Goal: Transaction & Acquisition: Purchase product/service

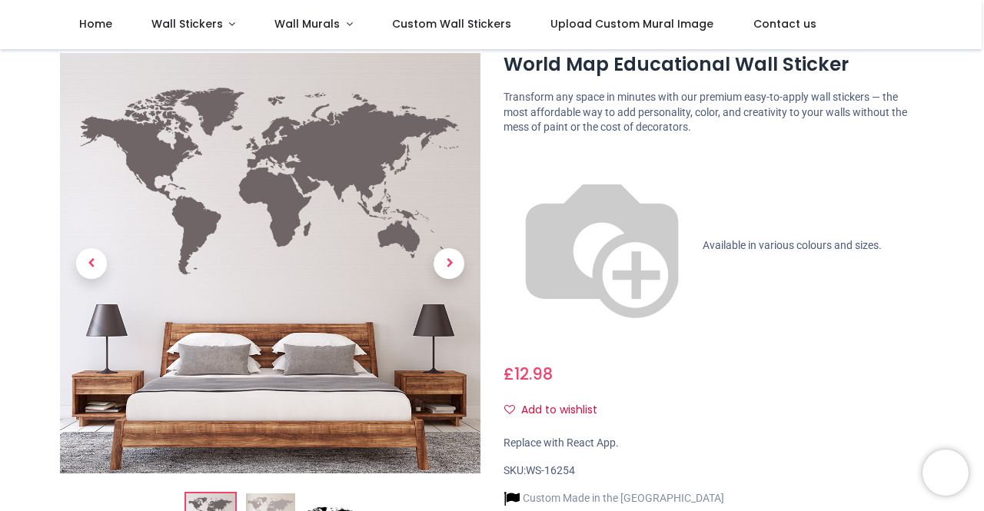
scroll to position [68, 0]
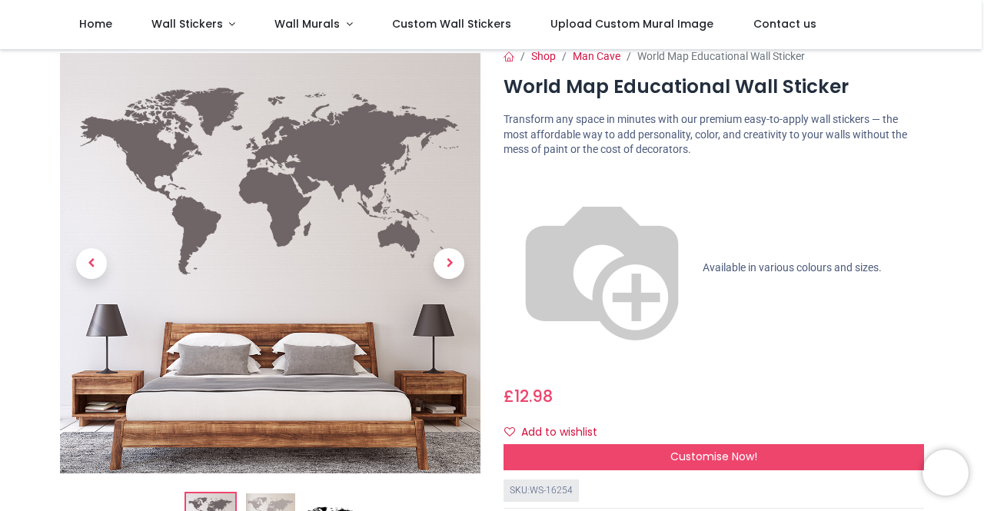
scroll to position [22, 0]
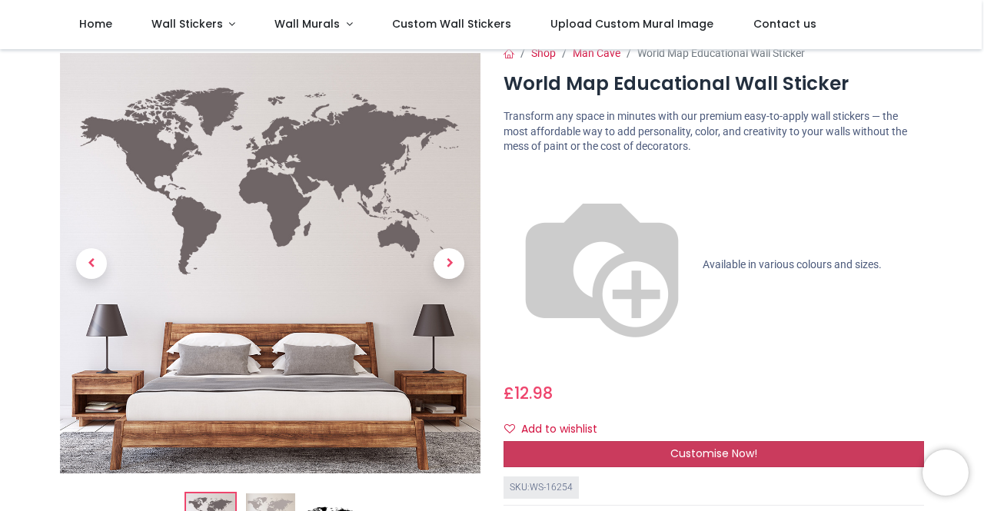
click at [868, 441] on div "Customise Now!" at bounding box center [714, 454] width 421 height 26
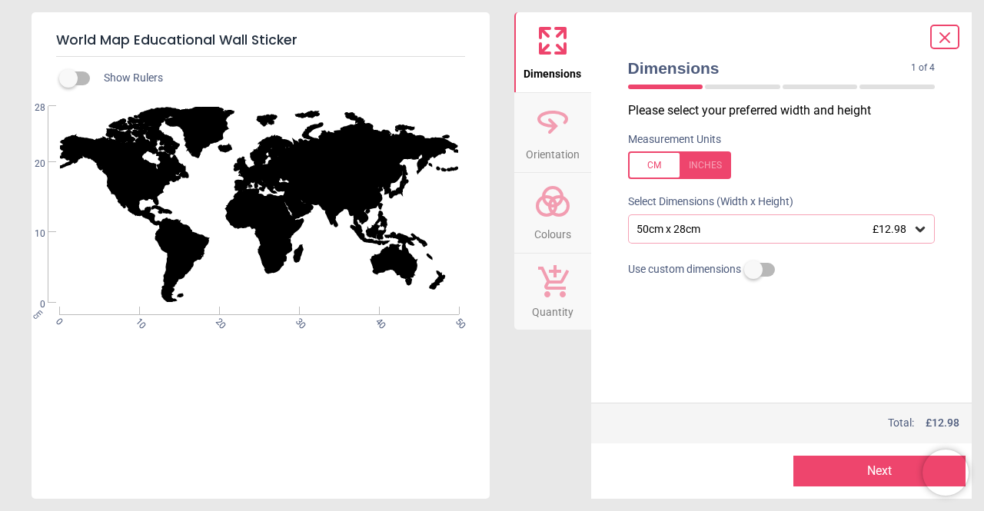
click at [754, 236] on div "50cm x 28cm £12.98" at bounding box center [782, 229] width 308 height 29
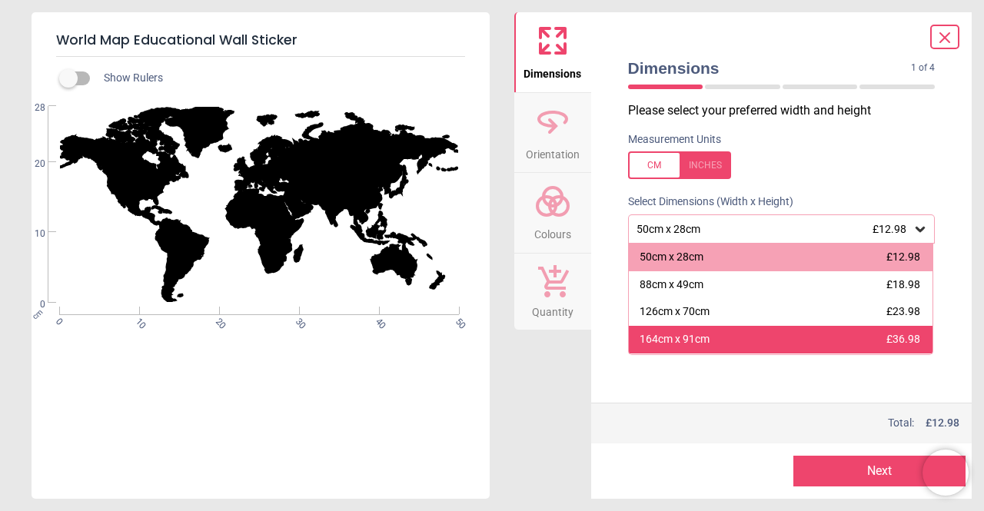
click at [832, 332] on div "164cm x 91cm £36.98" at bounding box center [781, 340] width 305 height 28
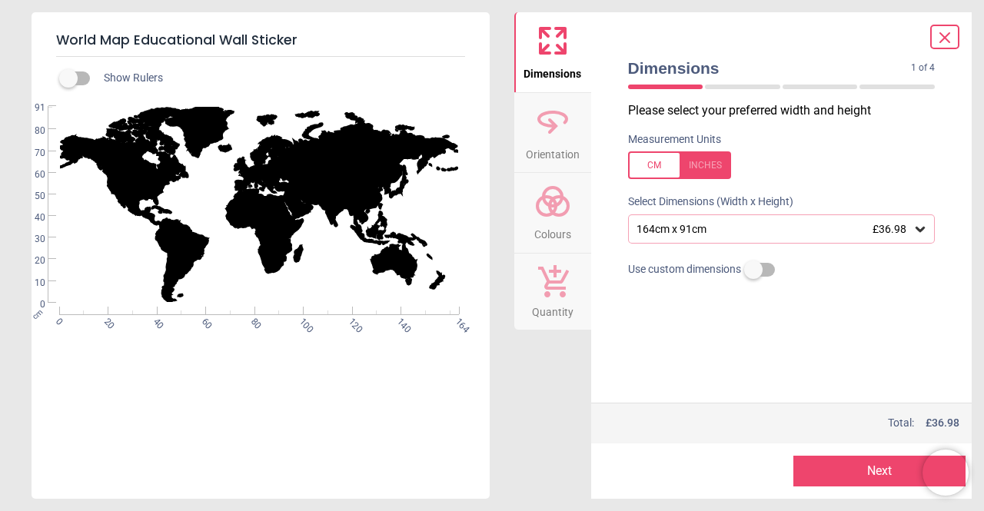
click at [575, 208] on button "Colours" at bounding box center [553, 213] width 77 height 80
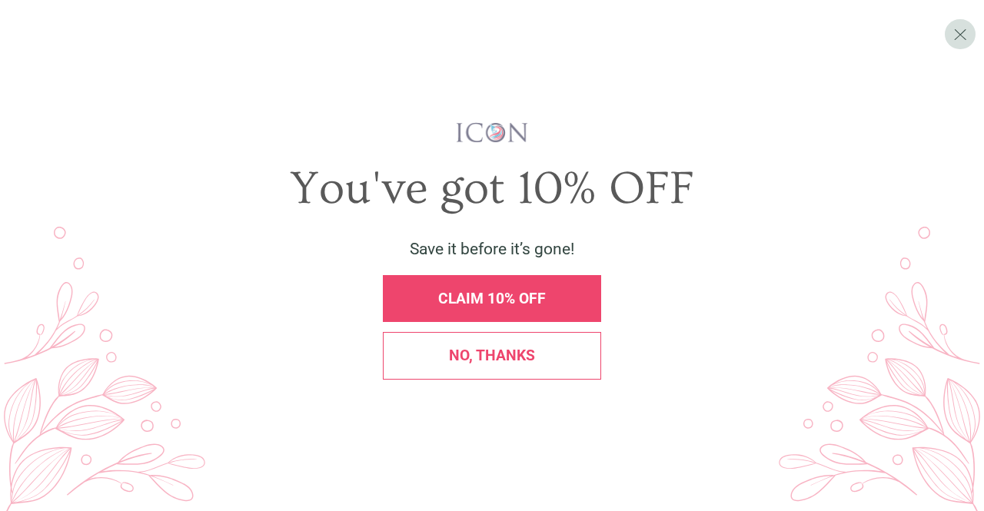
click at [535, 373] on div "No, thanks" at bounding box center [492, 355] width 218 height 47
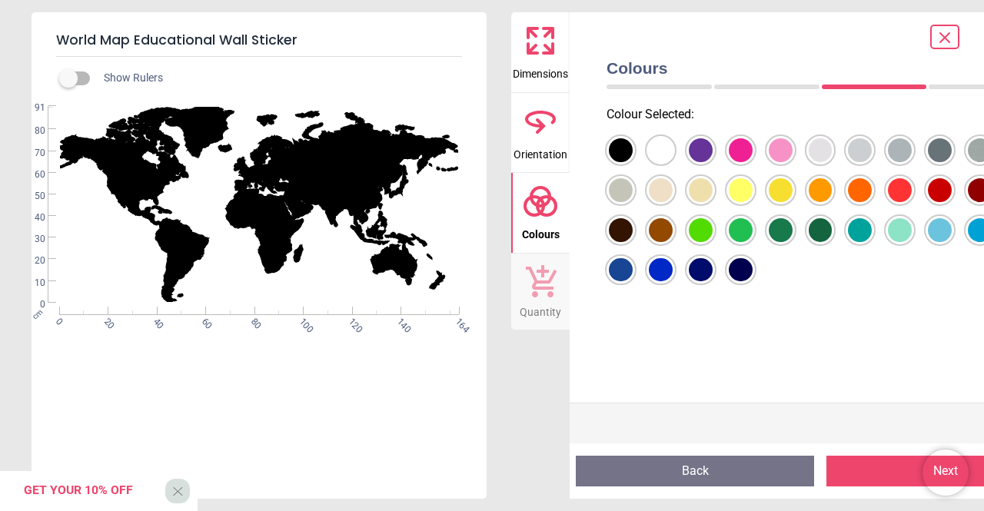
click at [625, 162] on div at bounding box center [621, 150] width 24 height 24
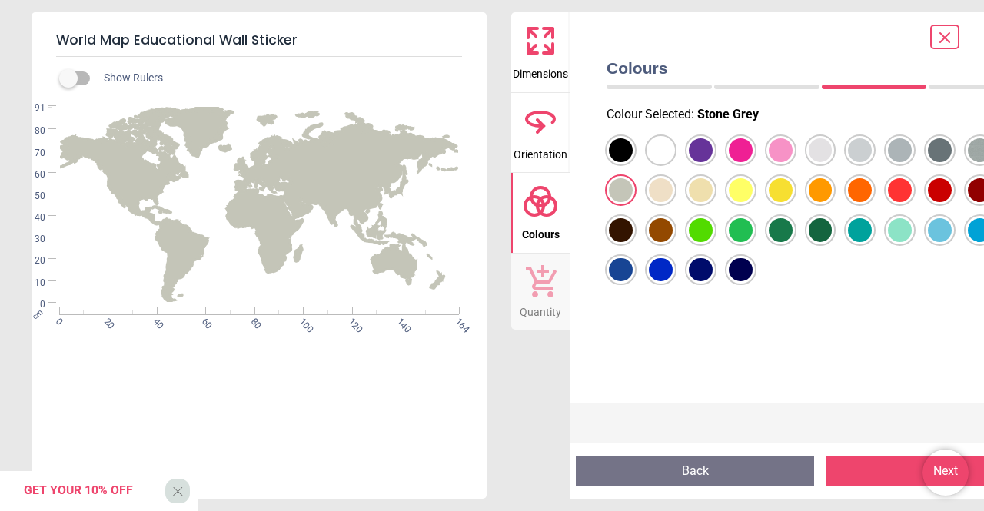
click at [633, 157] on div at bounding box center [621, 150] width 24 height 24
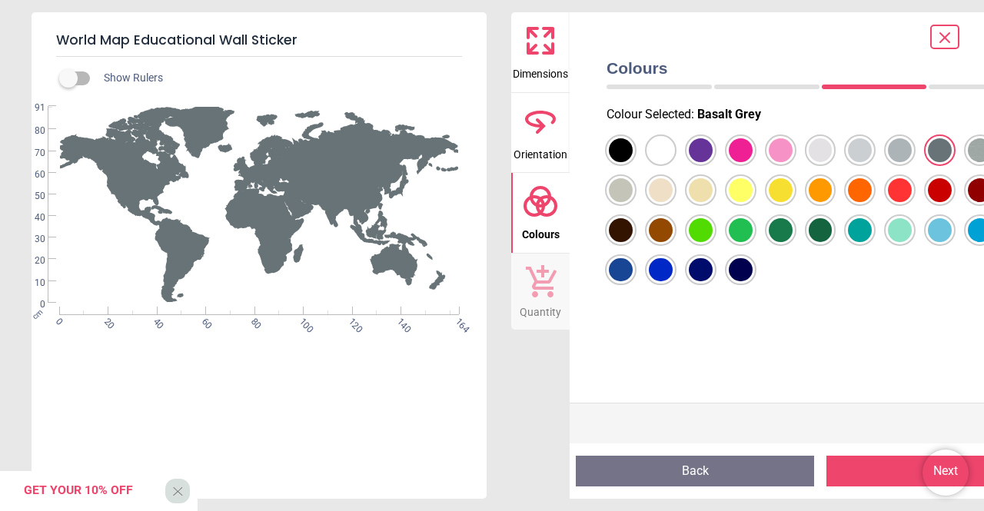
click at [633, 154] on div at bounding box center [621, 150] width 24 height 24
